Goal: Task Accomplishment & Management: Complete application form

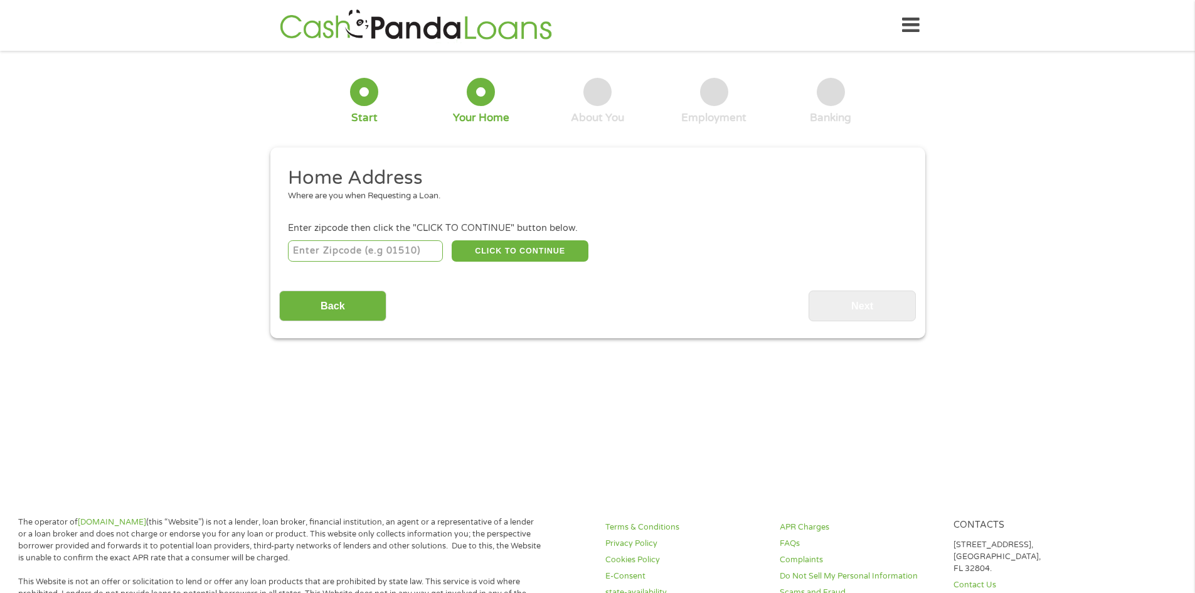
click at [402, 250] on input "number" at bounding box center [365, 250] width 155 height 21
type input "799"
click at [430, 251] on input "798" at bounding box center [365, 250] width 155 height 21
click at [436, 244] on input "798" at bounding box center [365, 250] width 155 height 21
click at [430, 245] on input "799" at bounding box center [365, 250] width 155 height 21
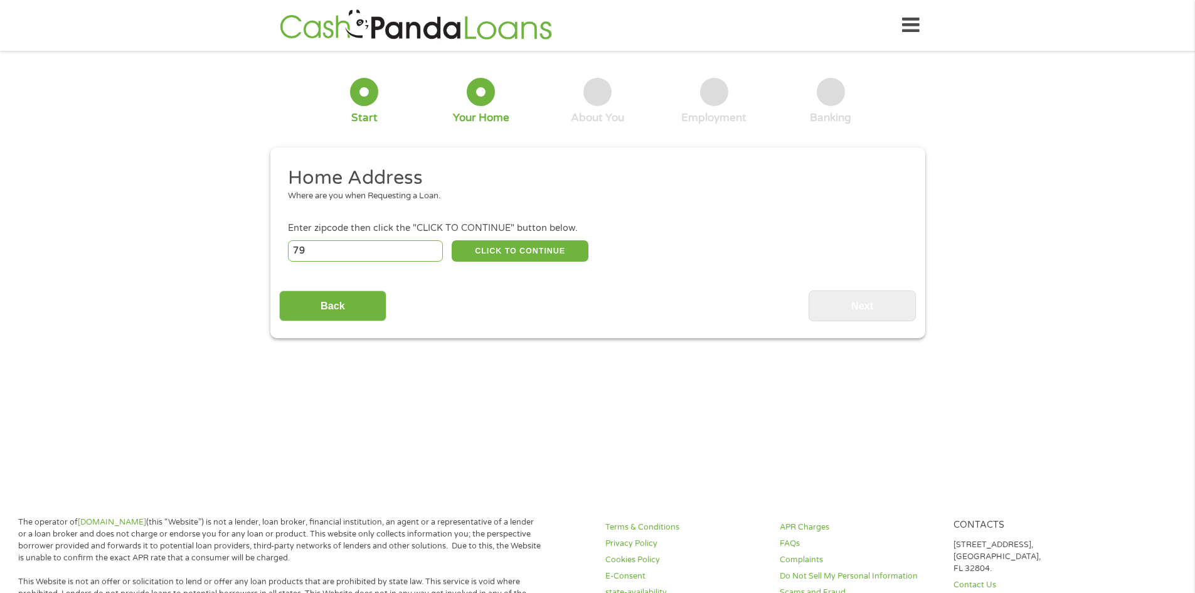
type input "7"
type input "72390"
click at [517, 243] on button "CLICK TO CONTINUE" at bounding box center [520, 250] width 137 height 21
type input "72390"
type input "West Helena"
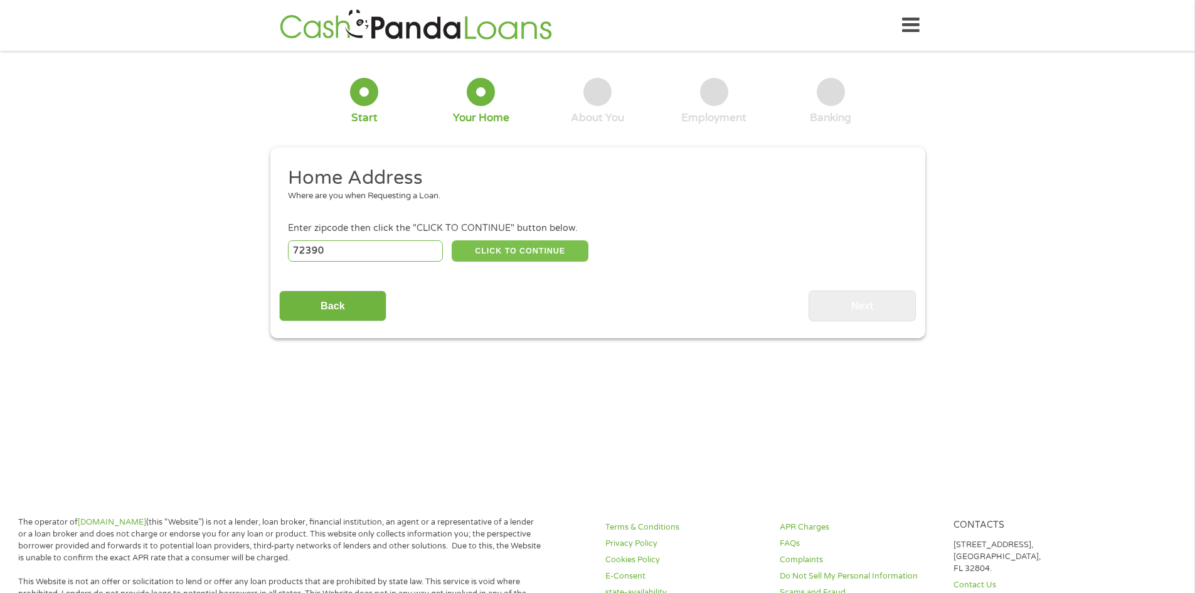
select select "[US_STATE]"
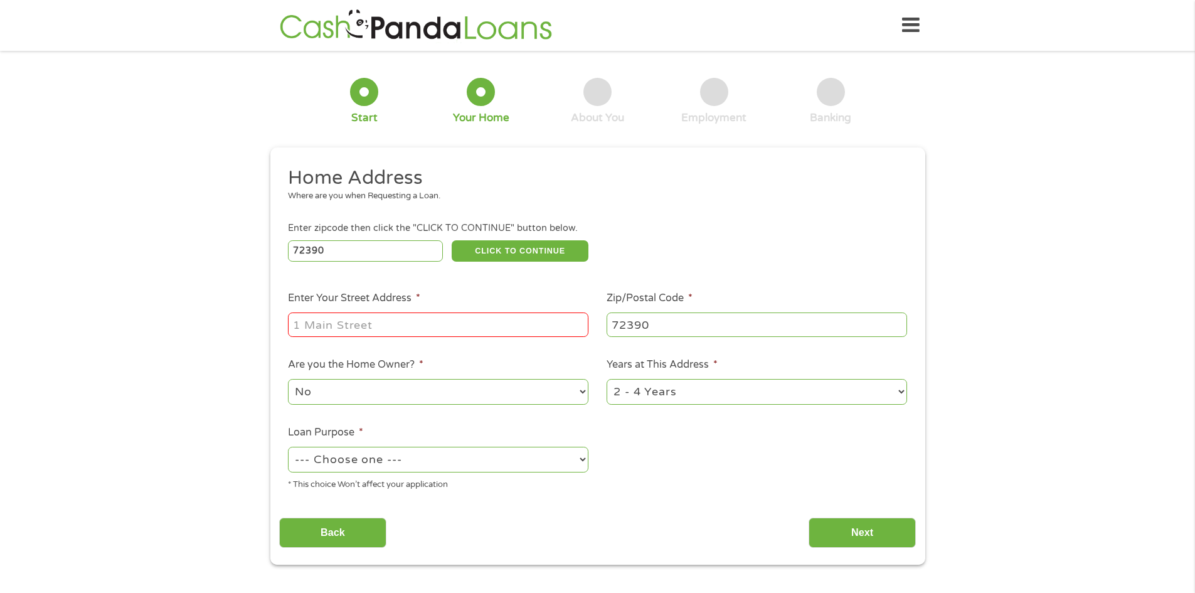
click at [416, 334] on input "Enter Your Street Address *" at bounding box center [438, 324] width 300 height 24
type input "799 martin luther king jr dr Apt 203"
click at [515, 392] on select "No Yes" at bounding box center [438, 392] width 300 height 26
click at [288, 379] on select "No Yes" at bounding box center [438, 392] width 300 height 26
click at [679, 387] on select "1 Year or less 1 - 2 Years 2 - 4 Years Over 4 Years" at bounding box center [756, 392] width 300 height 26
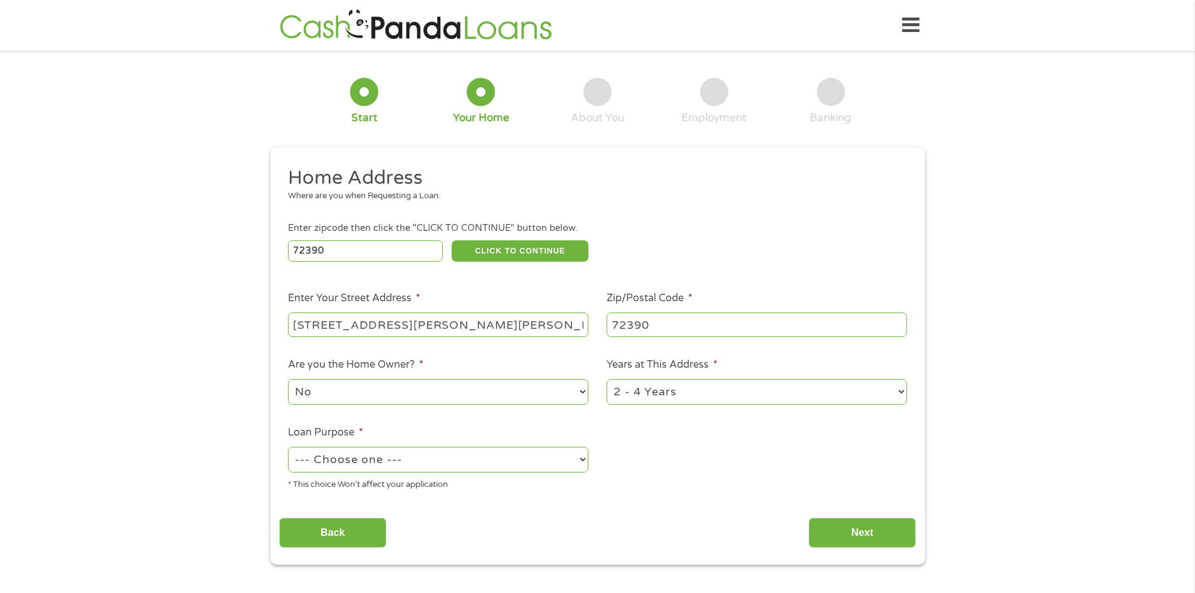
select select "12months"
click at [606, 379] on select "1 Year or less 1 - 2 Years 2 - 4 Years Over 4 Years" at bounding box center [756, 392] width 300 height 26
click at [403, 461] on select "--- Choose one --- Pay Bills Debt Consolidation Home Improvement Major Purchase…" at bounding box center [438, 460] width 300 height 26
click at [288, 447] on select "--- Choose one --- Pay Bills Debt Consolidation Home Improvement Major Purchase…" at bounding box center [438, 460] width 300 height 26
click at [381, 460] on select "--- Choose one --- Pay Bills Debt Consolidation Home Improvement Major Purchase…" at bounding box center [438, 460] width 300 height 26
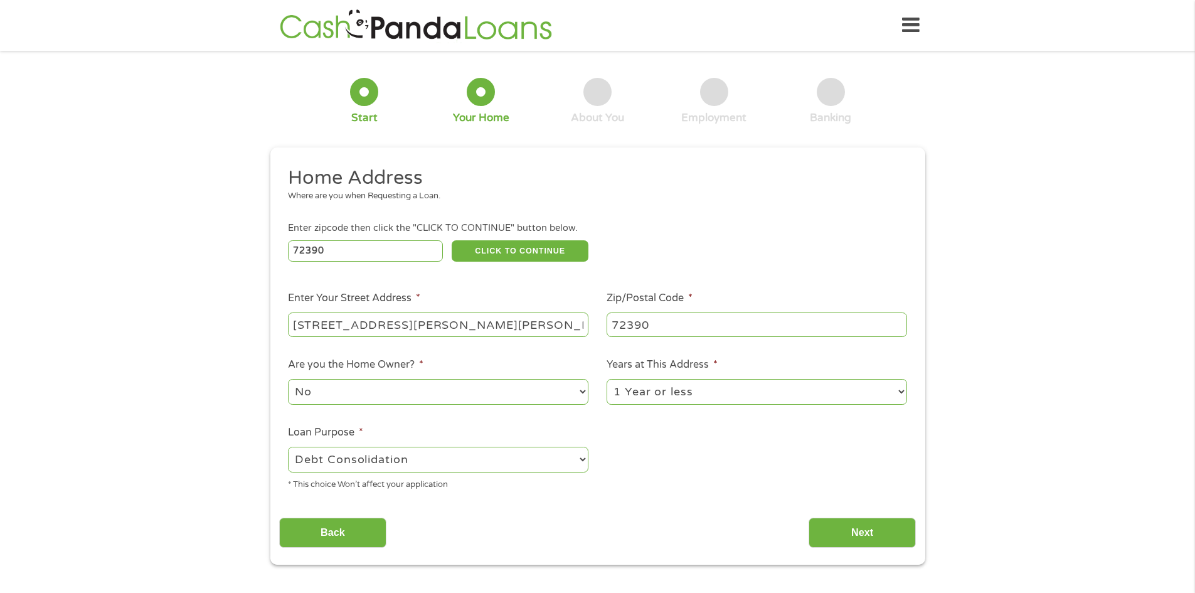
click at [484, 510] on div "Back Next" at bounding box center [597, 528] width 637 height 40
drag, startPoint x: 532, startPoint y: 464, endPoint x: 526, endPoint y: 449, distance: 16.1
click at [532, 464] on select "--- Choose one --- Pay Bills Debt Consolidation Home Improvement Major Purchase…" at bounding box center [438, 460] width 300 height 26
select select "shorttermcash"
click at [288, 447] on select "--- Choose one --- Pay Bills Debt Consolidation Home Improvement Major Purchase…" at bounding box center [438, 460] width 300 height 26
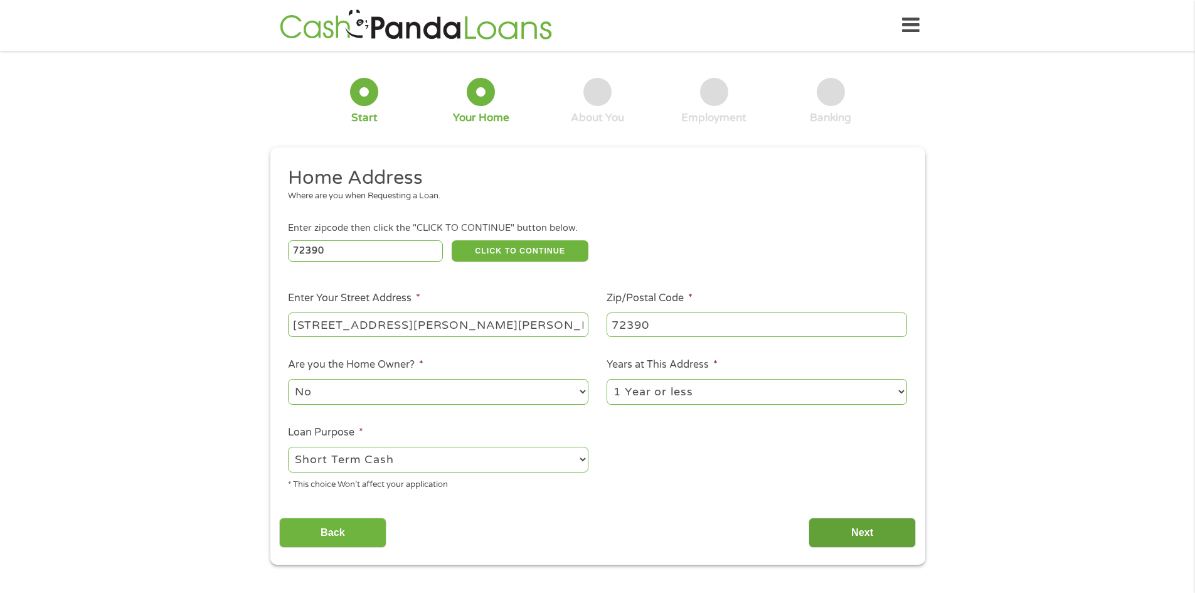
click at [878, 522] on input "Next" at bounding box center [861, 532] width 107 height 31
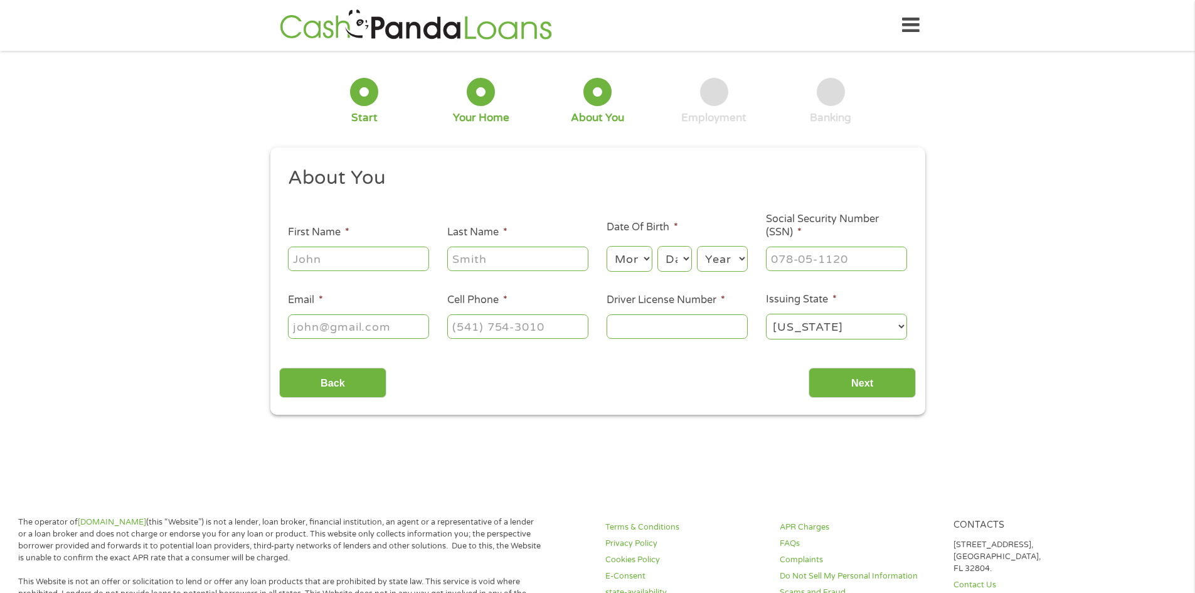
click at [340, 253] on input "First Name *" at bounding box center [358, 258] width 141 height 24
click at [336, 262] on input "First Name *" at bounding box center [358, 258] width 141 height 24
type input "gilbert"
click at [478, 265] on input "Last Name *" at bounding box center [517, 258] width 141 height 24
type input "reissland"
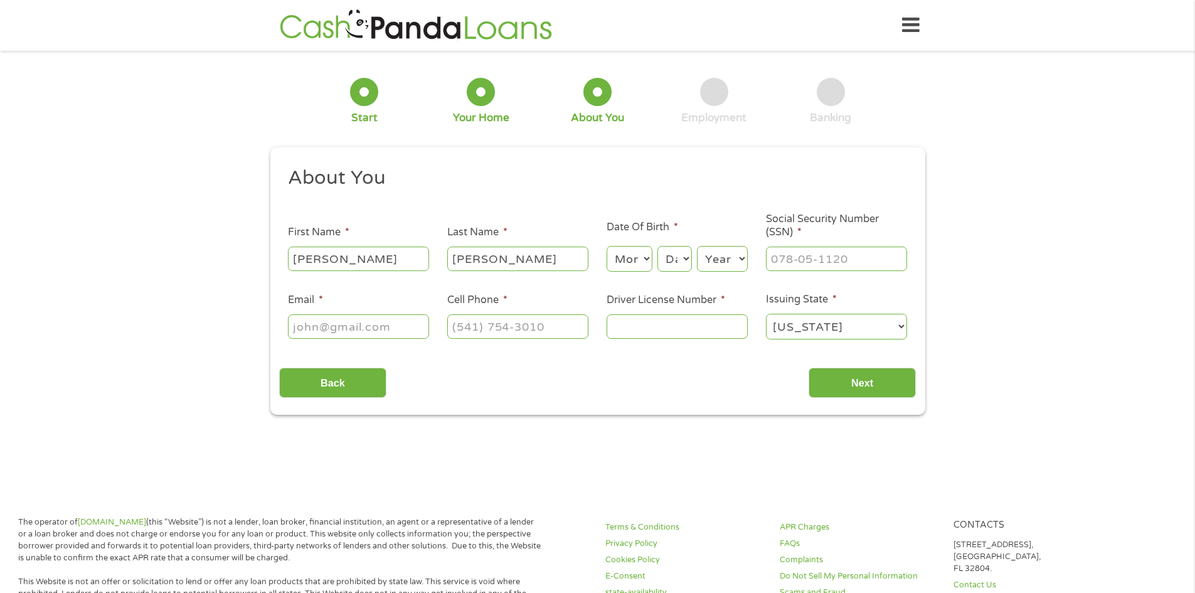
click at [320, 329] on input "Email *" at bounding box center [358, 326] width 141 height 24
type input "greissland@wellpath.us"
click at [523, 331] on input "(___) ___-____" at bounding box center [517, 326] width 141 height 24
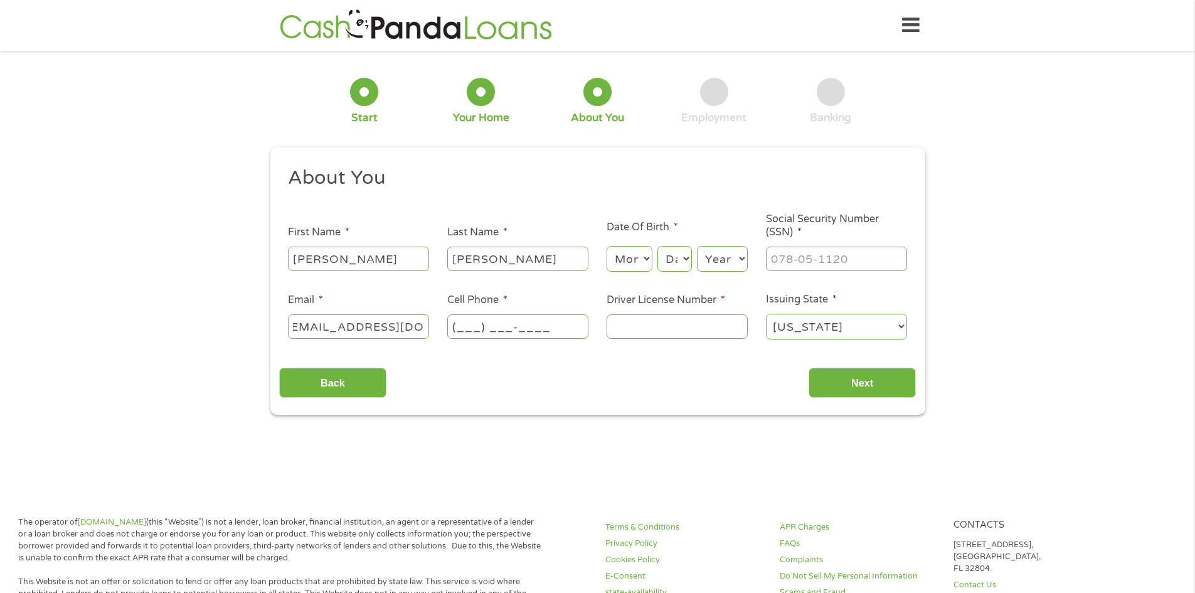
scroll to position [0, 0]
type input "(662) 856-3839"
click at [706, 326] on input "Driver License Number *" at bounding box center [676, 326] width 141 height 24
type input "941292661"
click at [892, 367] on input "Next" at bounding box center [861, 382] width 107 height 31
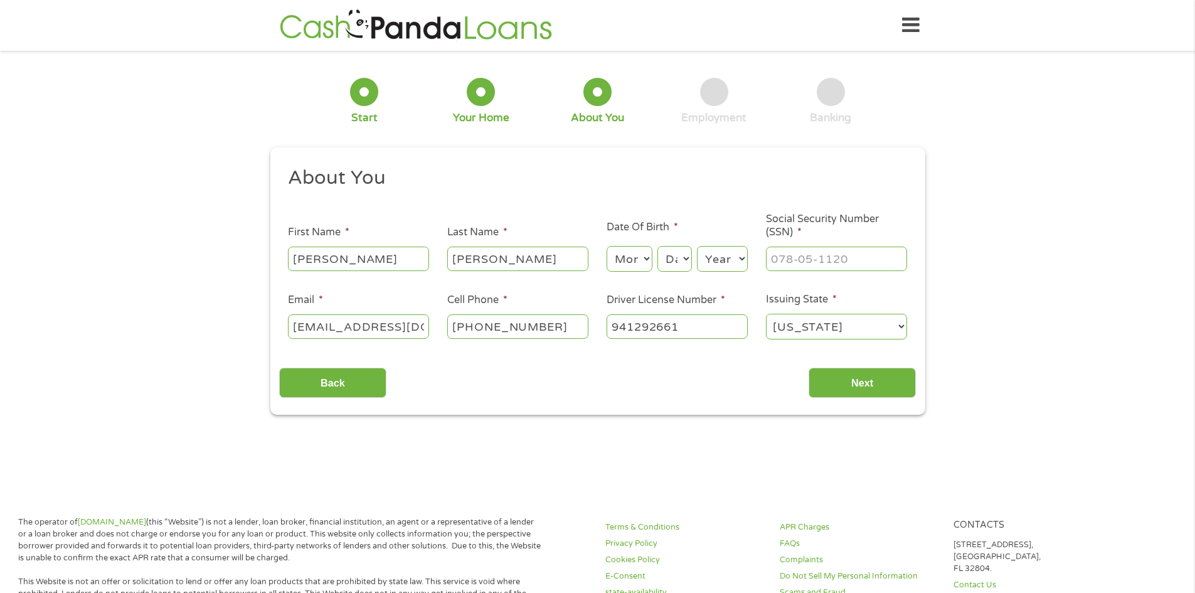
scroll to position [5, 5]
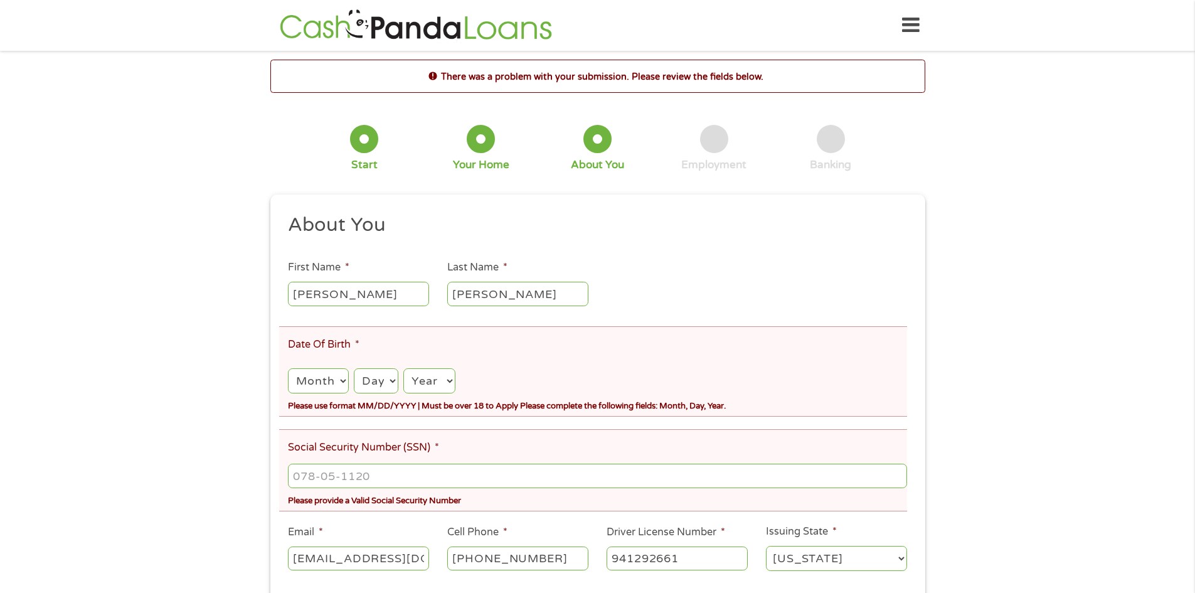
click at [324, 374] on select "Month 1 2 3 4 5 6 7 8 9 10 11 12" at bounding box center [318, 381] width 60 height 26
select select "2"
click at [288, 368] on select "Month 1 2 3 4 5 6 7 8 9 10 11 12" at bounding box center [318, 381] width 60 height 26
click at [382, 378] on select "Day 1 2 3 4 5 6 7 8 9 10 11 12 13 14 15 16 17 18 19 20 21 22 23 24 25 26 27 28 …" at bounding box center [376, 381] width 45 height 26
select select "12"
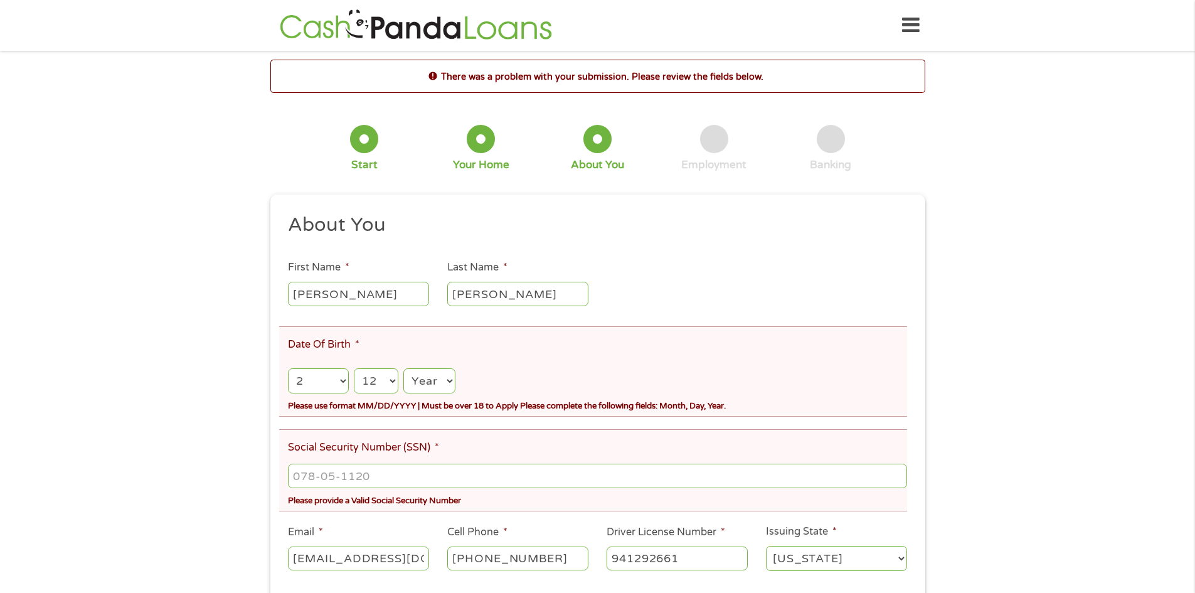
click at [435, 381] on select "Year 2007 2006 2005 2004 2003 2002 2001 2000 1999 1998 1997 1996 1995 1994 1993…" at bounding box center [428, 381] width 51 height 26
select select "2004"
click at [433, 433] on li "Social Security Number (SSN) * Please provide a Valid Social Security Number" at bounding box center [593, 470] width 628 height 82
click at [409, 464] on input "___-__-____" at bounding box center [597, 475] width 618 height 24
type input "663-09-1751"
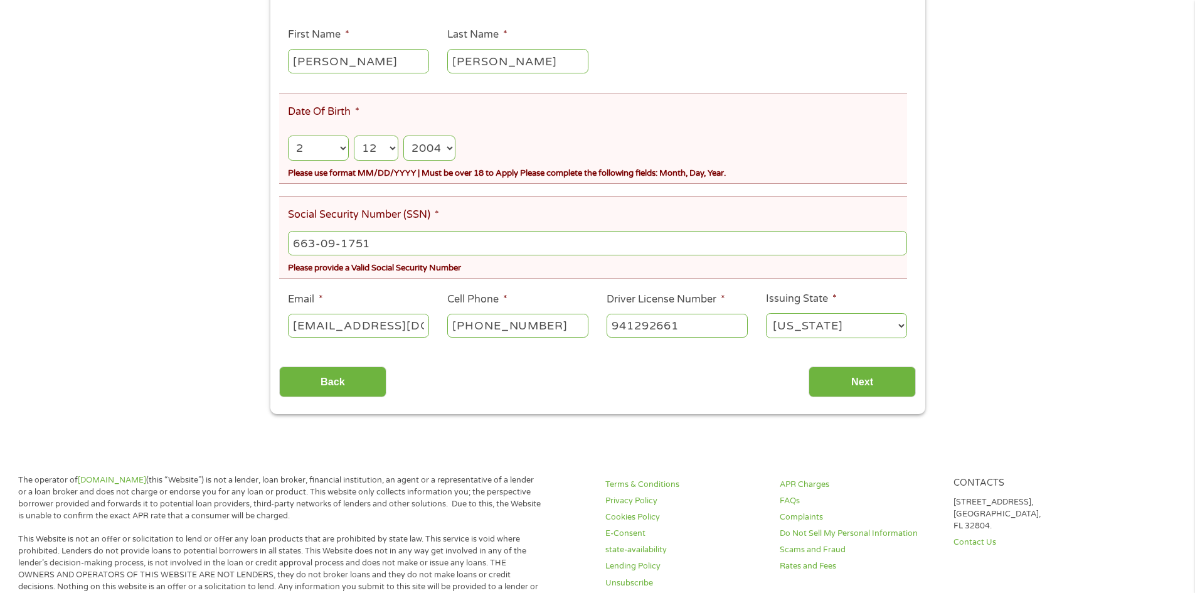
scroll to position [251, 0]
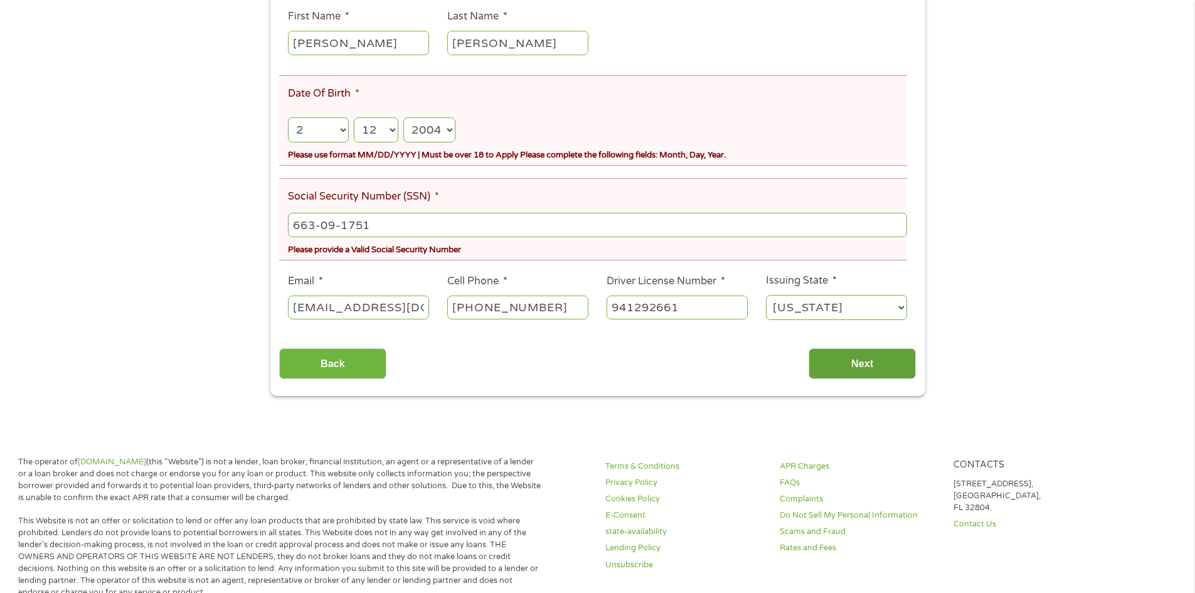
click at [847, 364] on input "Next" at bounding box center [861, 363] width 107 height 31
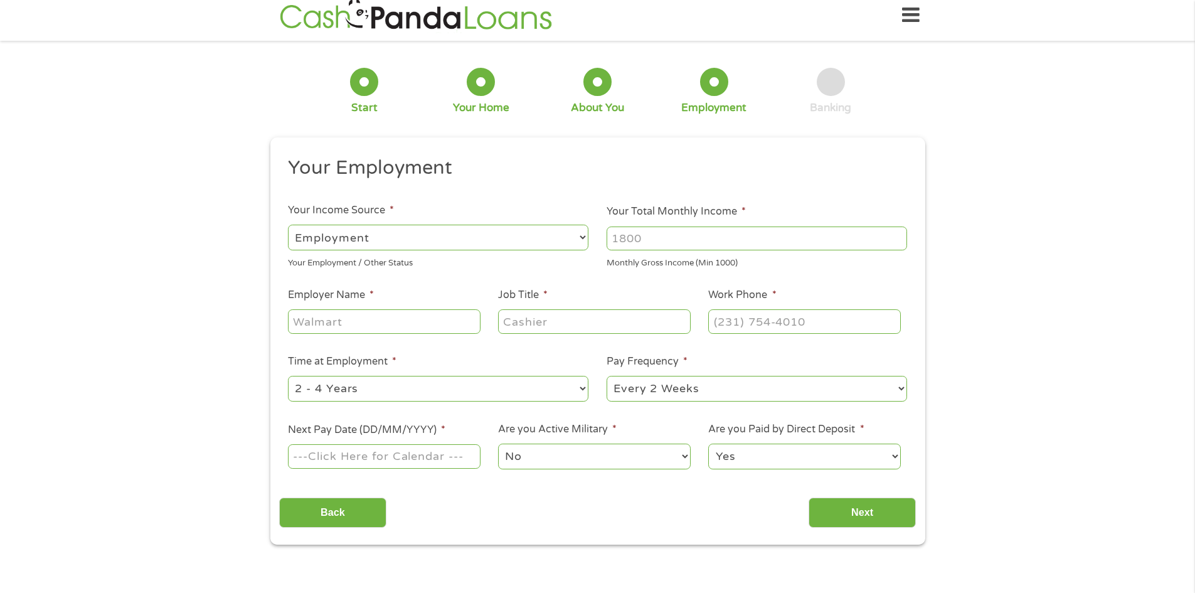
scroll to position [0, 0]
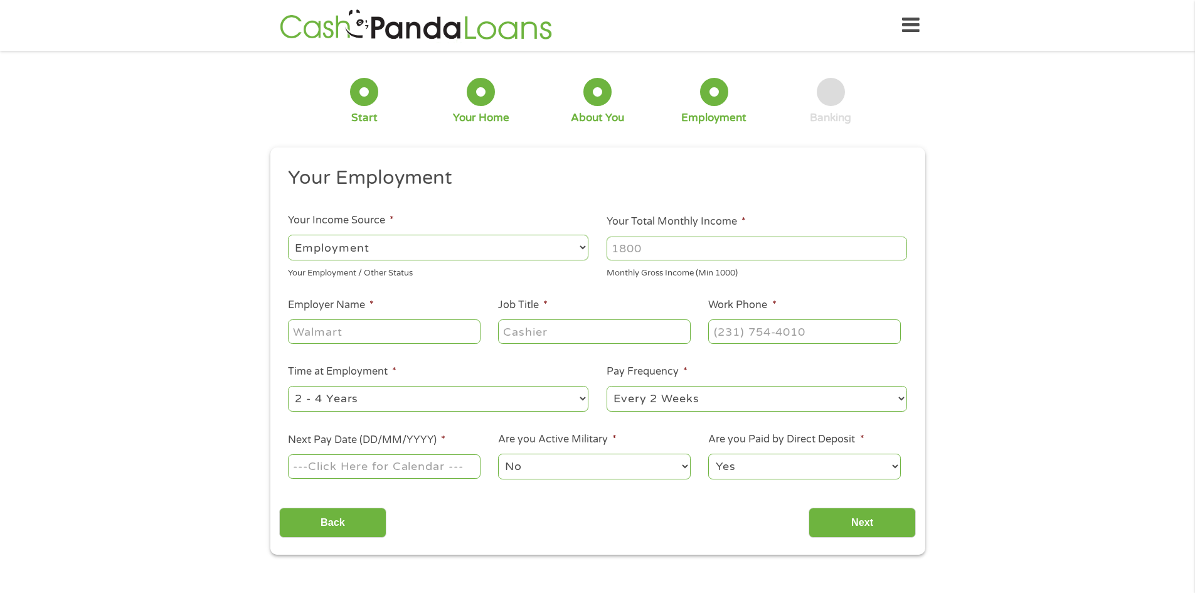
click at [648, 260] on div at bounding box center [756, 248] width 300 height 29
click at [652, 256] on input "Your Total Monthly Income *" at bounding box center [756, 248] width 300 height 24
type input "3156"
click at [336, 332] on input "Employer Name *" at bounding box center [384, 331] width 192 height 24
type input "wellpath"
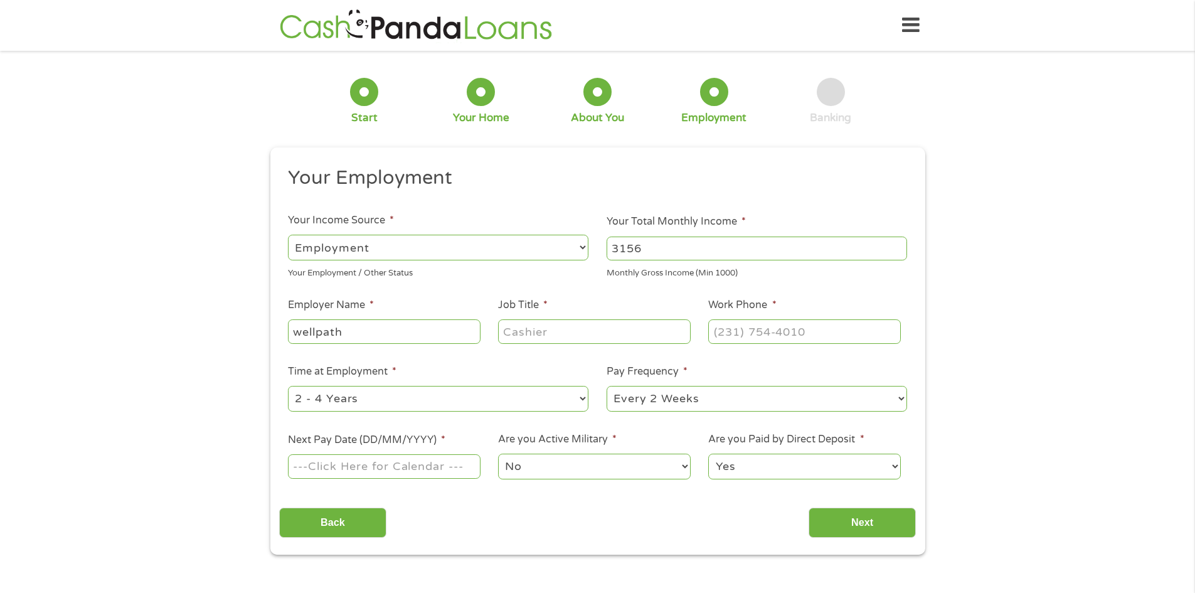
click at [552, 324] on input "Job Title *" at bounding box center [594, 331] width 192 height 24
type input "C"
type input "Nurse"
click at [797, 320] on input "(___) ___-____" at bounding box center [804, 331] width 192 height 24
type input "(662) 856-3839"
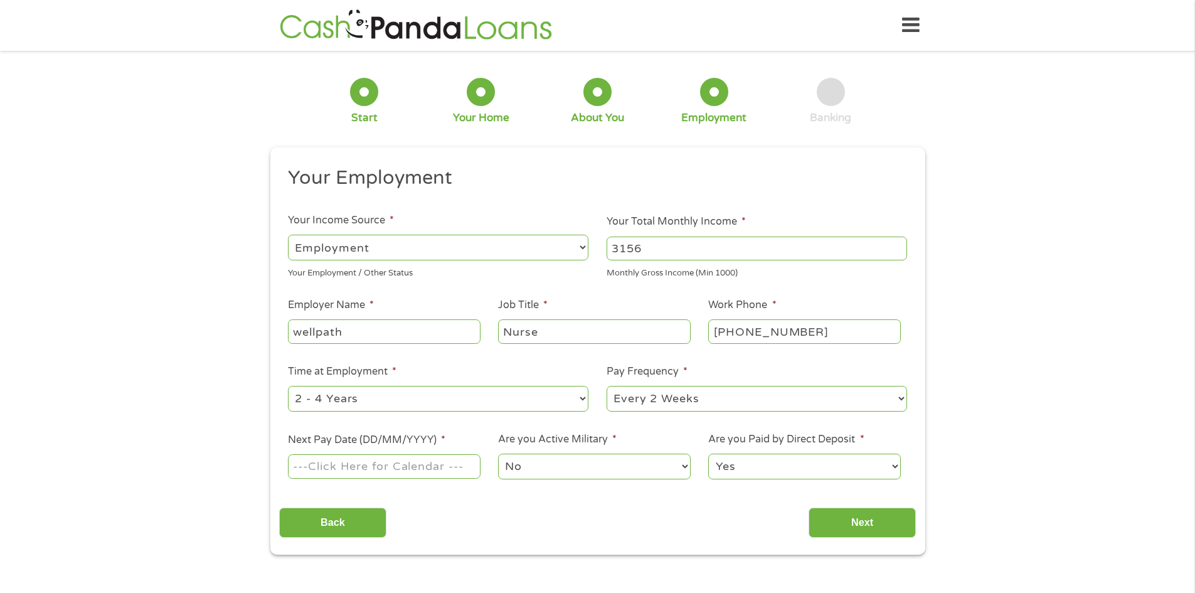
click at [700, 395] on select "--- Choose one --- Every 2 Weeks Every Week Monthly Semi-Monthly" at bounding box center [756, 399] width 300 height 26
drag, startPoint x: 536, startPoint y: 529, endPoint x: 475, endPoint y: 487, distance: 73.4
click at [510, 505] on div "Back Next" at bounding box center [597, 518] width 637 height 40
click at [448, 470] on input "Next Pay Date (DD/MM/YYYY) *" at bounding box center [384, 466] width 192 height 24
type input "10/10/2025"
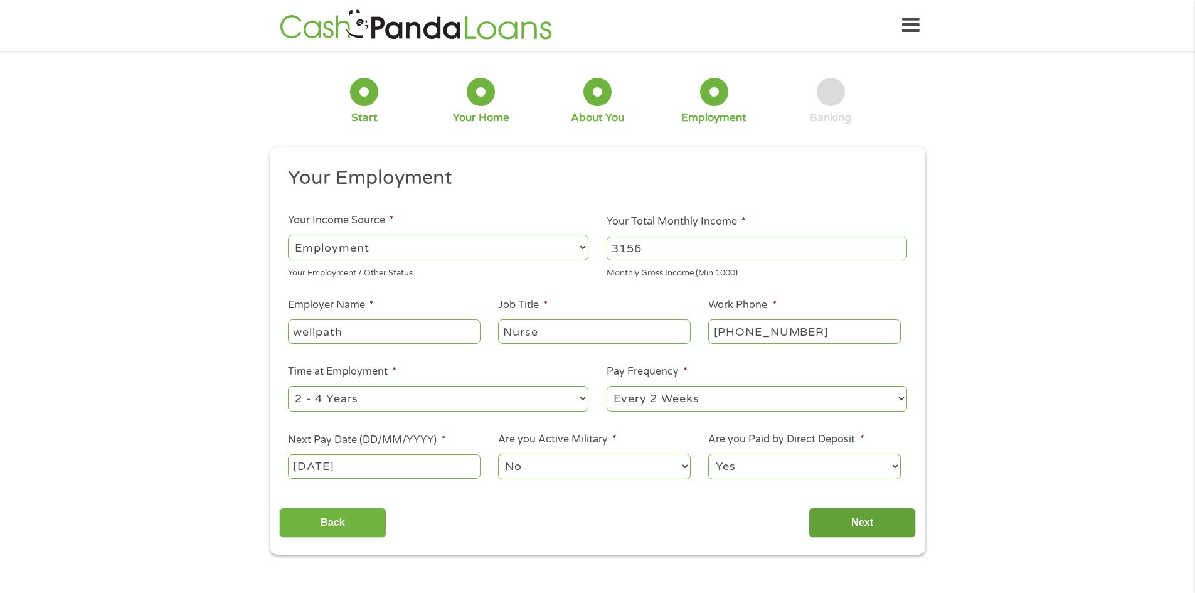
click at [876, 521] on input "Next" at bounding box center [861, 522] width 107 height 31
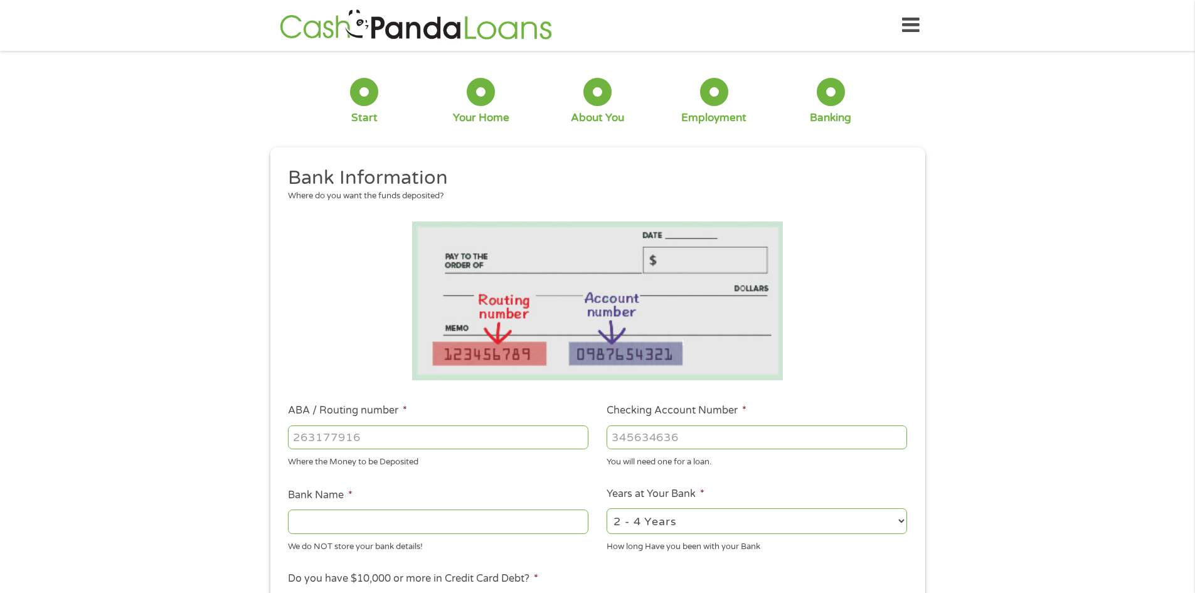
click at [444, 435] on input "ABA / Routing number *" at bounding box center [438, 437] width 300 height 24
click at [399, 431] on input "ABA / Routing number *" at bounding box center [438, 437] width 300 height 24
type input "062203751"
type input "WELLS FARGO BANK"
type input "062203751"
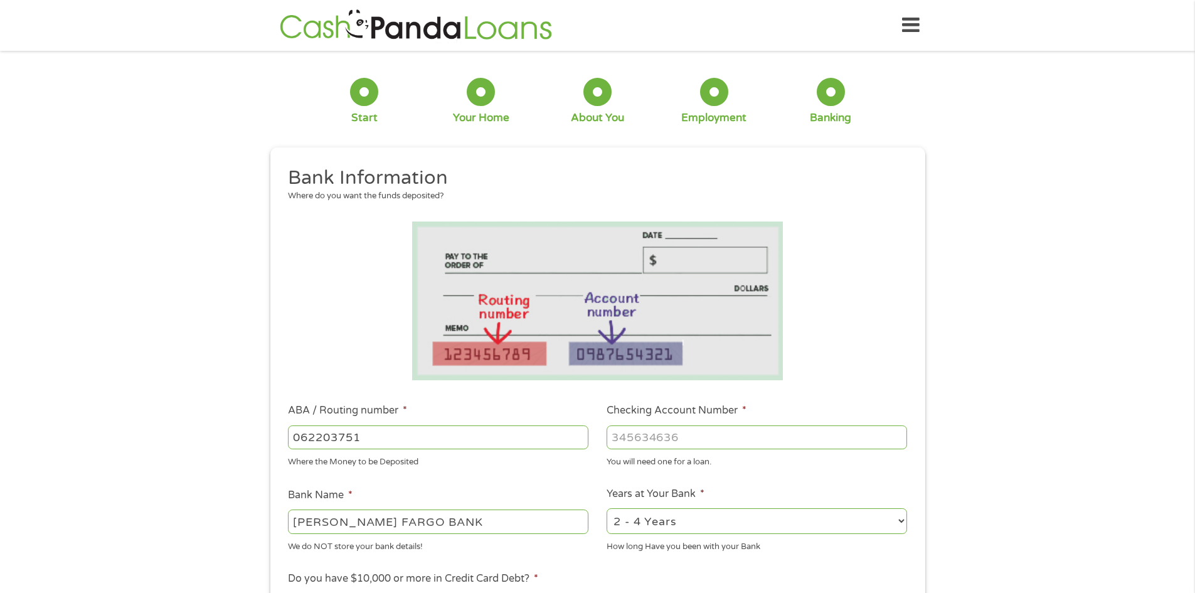
drag, startPoint x: 665, startPoint y: 430, endPoint x: 667, endPoint y: 422, distance: 7.8
click at [665, 431] on input "Checking Account Number *" at bounding box center [756, 437] width 300 height 24
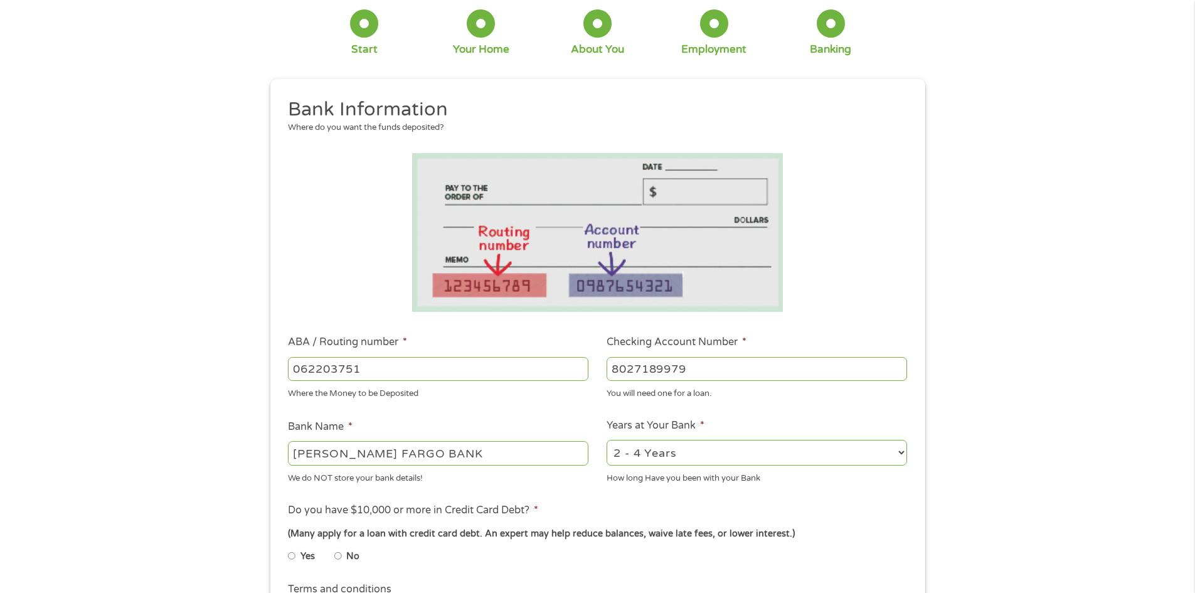
scroll to position [188, 0]
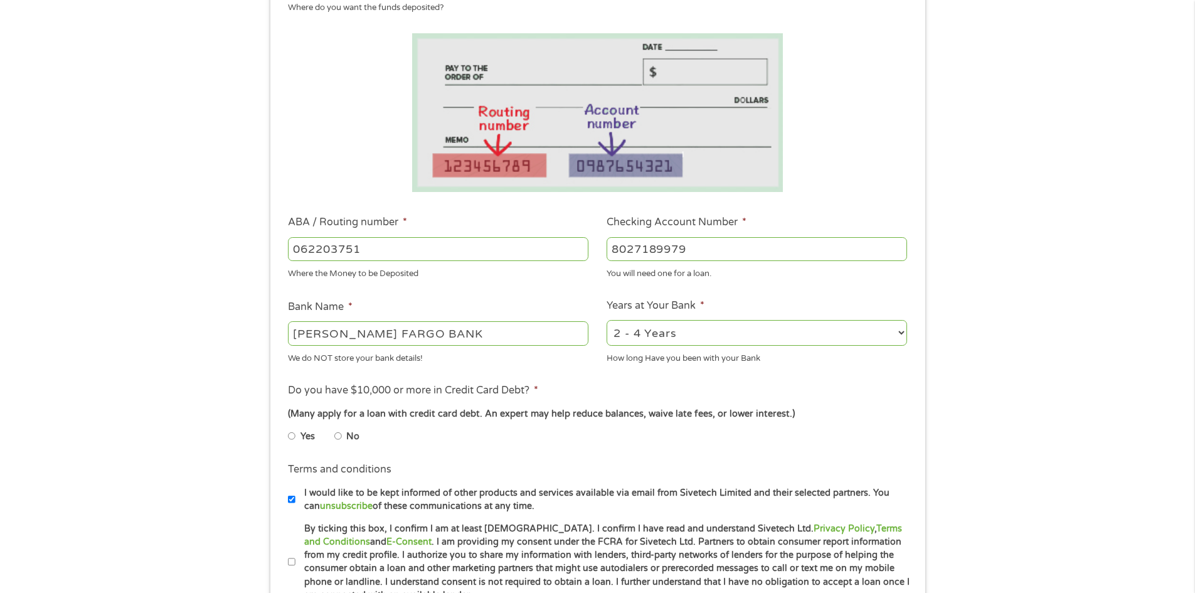
type input "8027189979"
click at [347, 433] on label "No" at bounding box center [352, 437] width 13 height 14
click at [342, 433] on input "No" at bounding box center [338, 436] width 8 height 20
radio input "true"
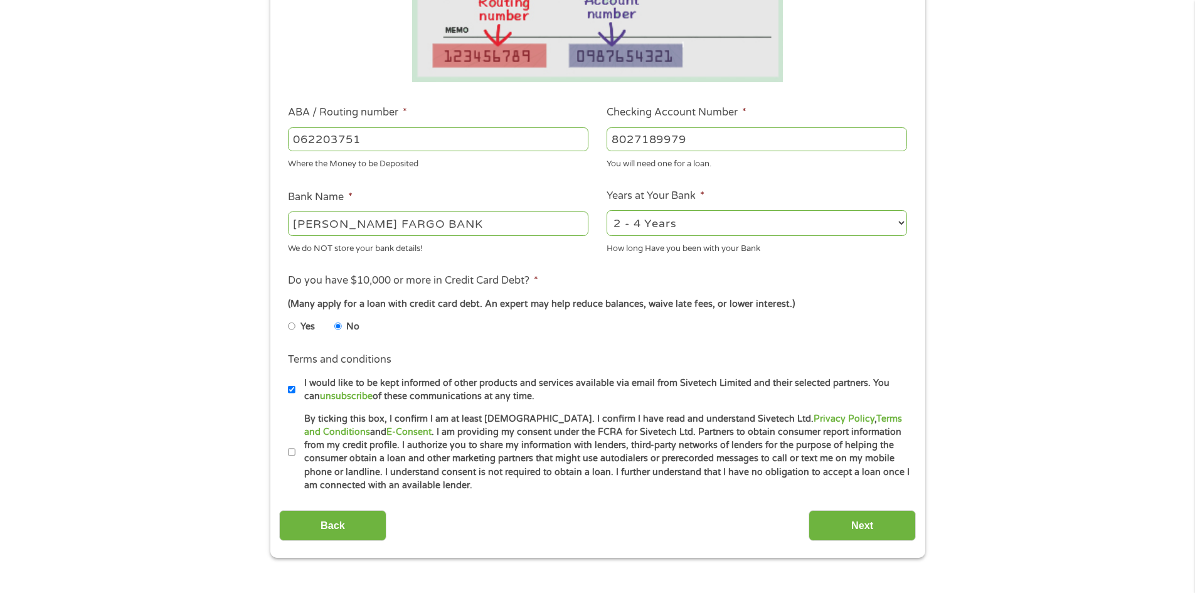
scroll to position [439, 0]
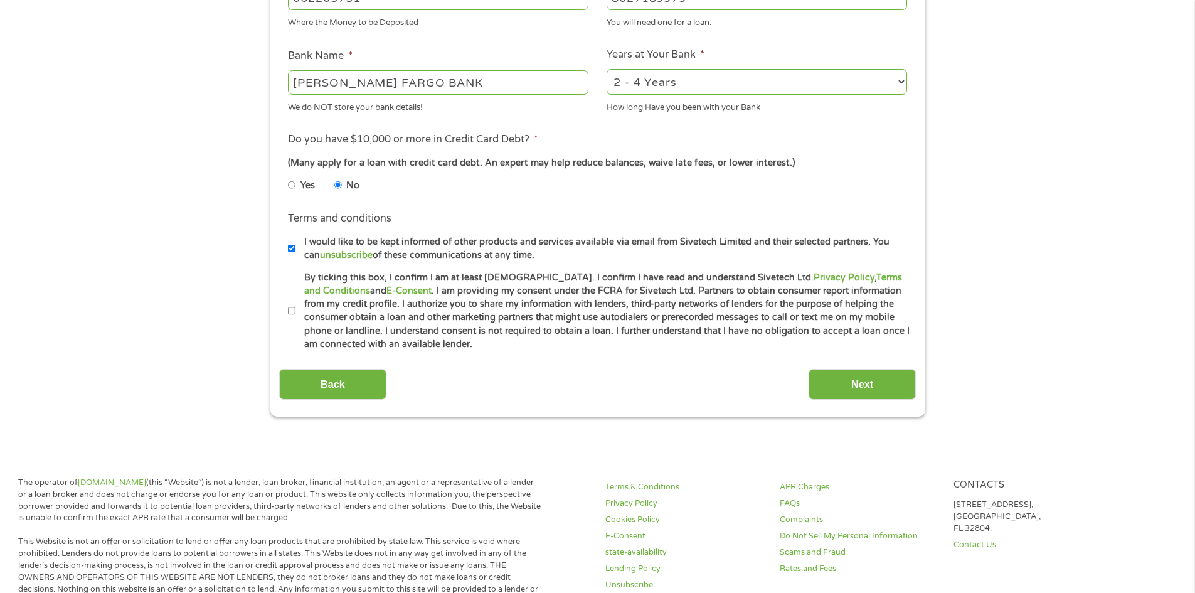
click at [404, 247] on label "I would like to be kept informed of other products and services available via e…" at bounding box center [602, 248] width 615 height 27
click at [293, 247] on input "I would like to be kept informed of other products and services available via e…" at bounding box center [292, 248] width 8 height 20
checkbox input "false"
click at [898, 384] on input "Next" at bounding box center [861, 384] width 107 height 31
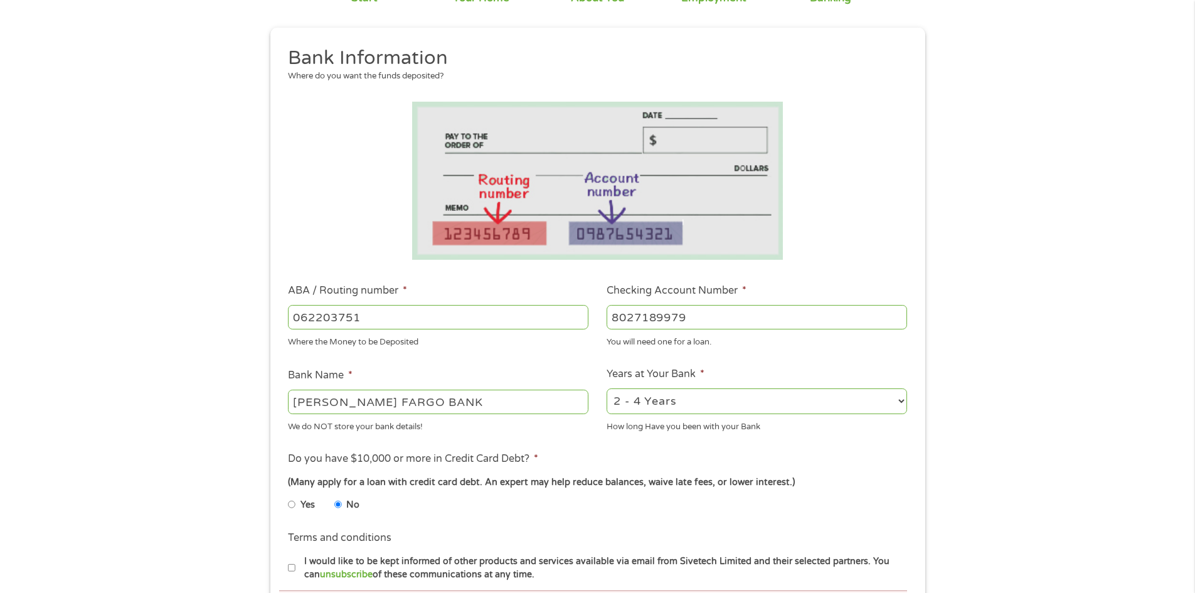
scroll to position [394, 0]
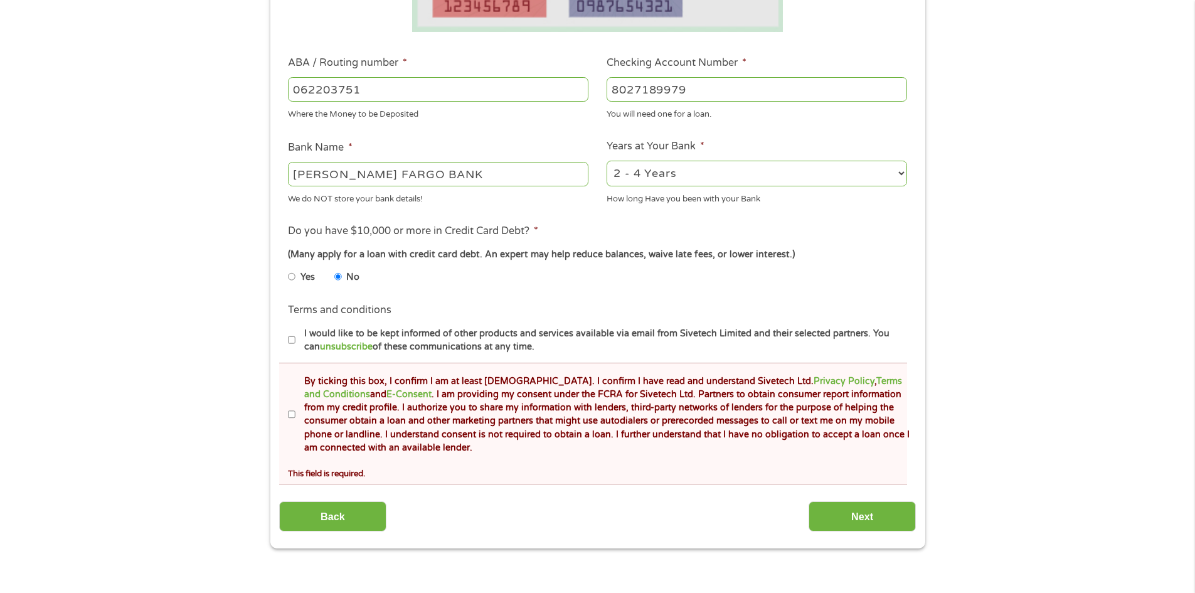
click at [299, 414] on label "By ticking this box, I confirm I am at least 18 years old. I confirm I have rea…" at bounding box center [602, 414] width 615 height 80
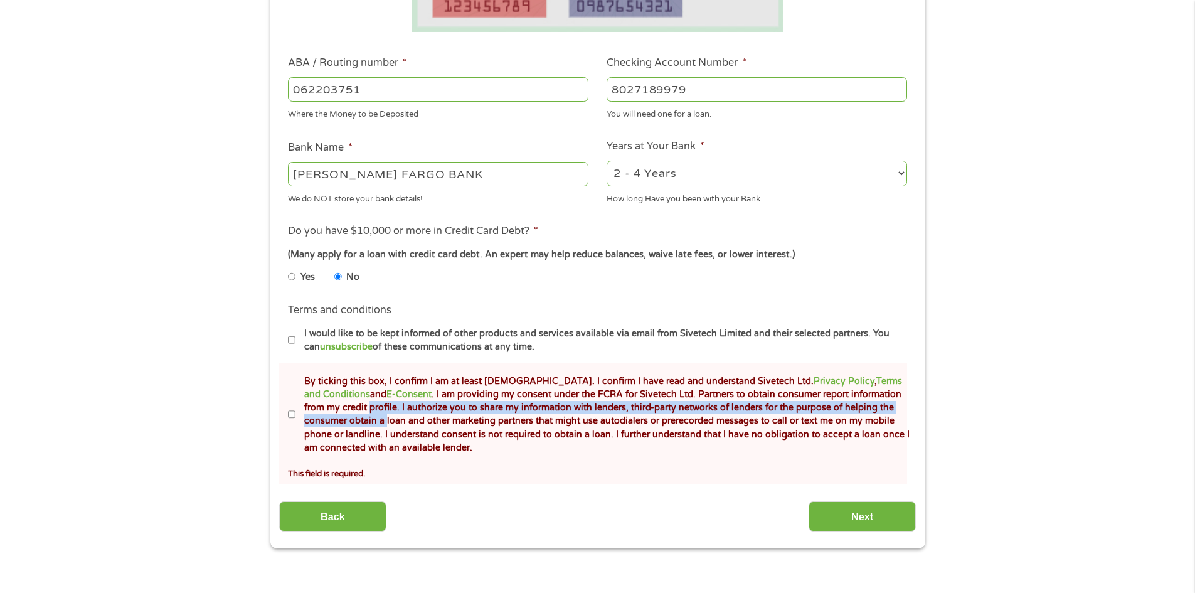
click at [293, 410] on input "By ticking this box, I confirm I am at least 18 years old. I confirm I have rea…" at bounding box center [292, 414] width 8 height 20
checkbox input "true"
click at [842, 519] on input "Next" at bounding box center [861, 516] width 107 height 31
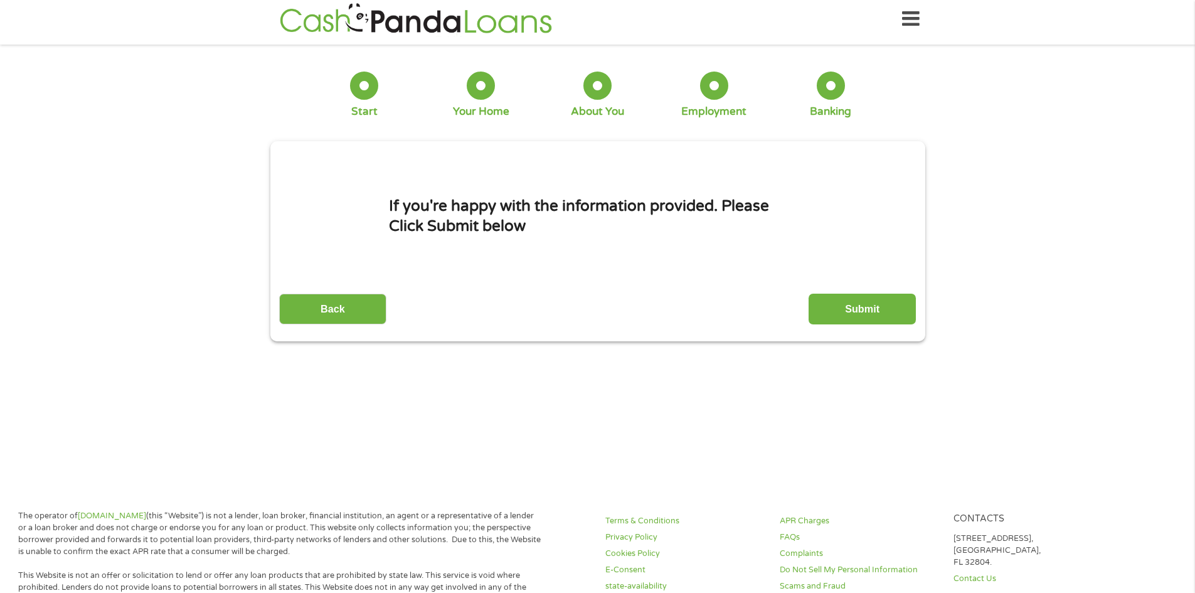
scroll to position [0, 0]
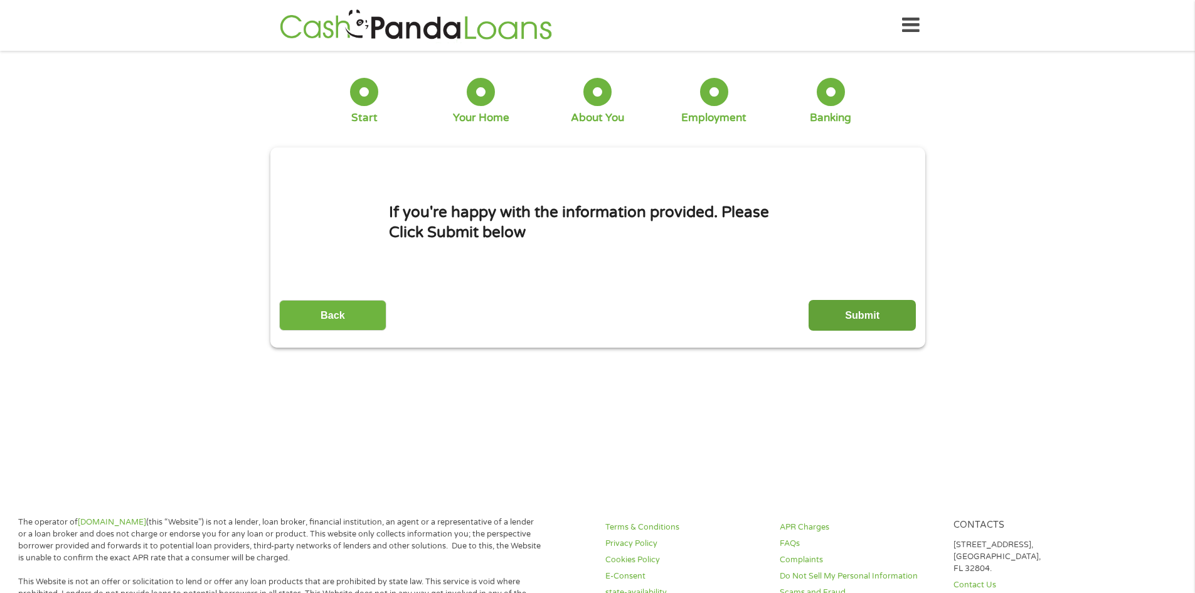
click at [867, 322] on input "Submit" at bounding box center [861, 315] width 107 height 31
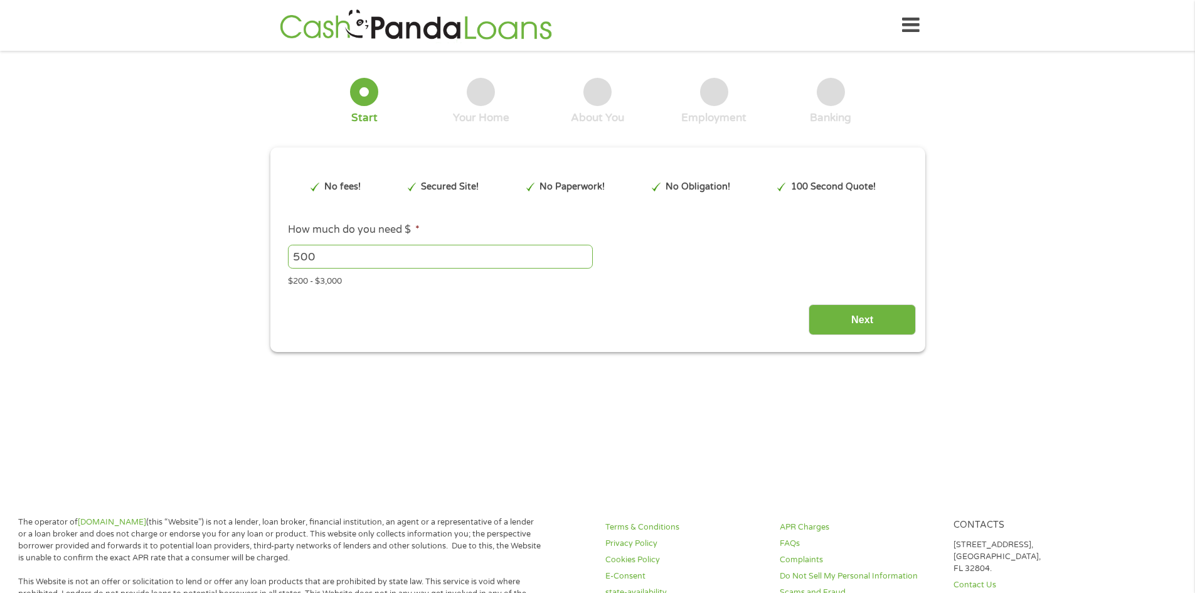
type input "EAIaIQobChMI5sDlqbf2jwMVyAsMAh2AoAUBEAAYASAAEgIJavD_BwE"
